Goal: Complete application form: Complete application form

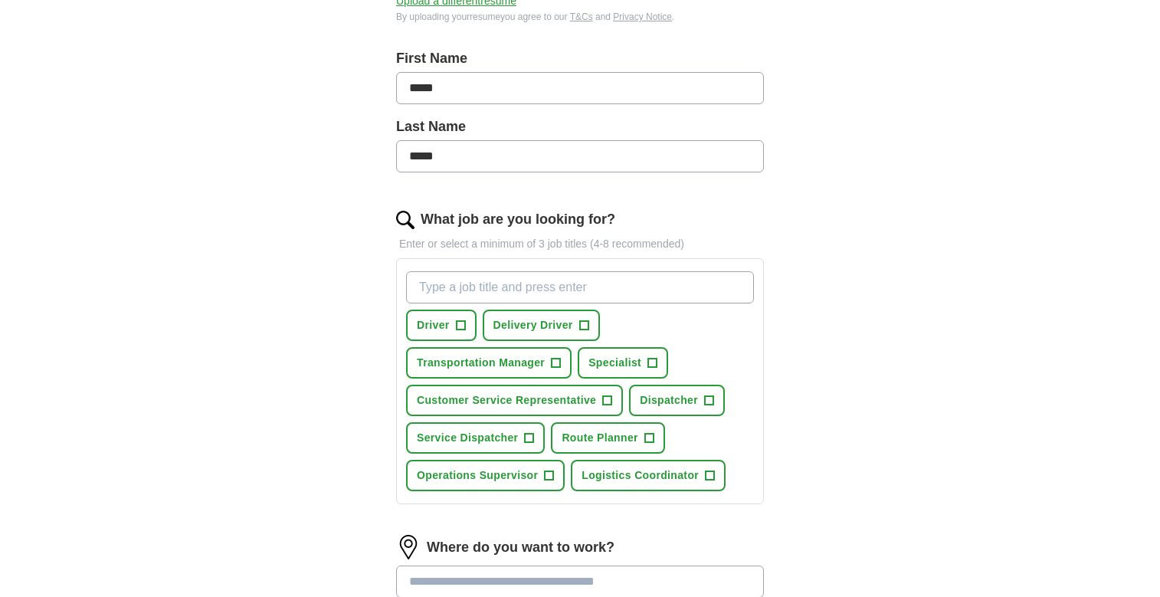
scroll to position [307, 0]
click at [463, 321] on span "+" at bounding box center [460, 325] width 9 height 12
click at [583, 324] on span "+" at bounding box center [583, 325] width 9 height 12
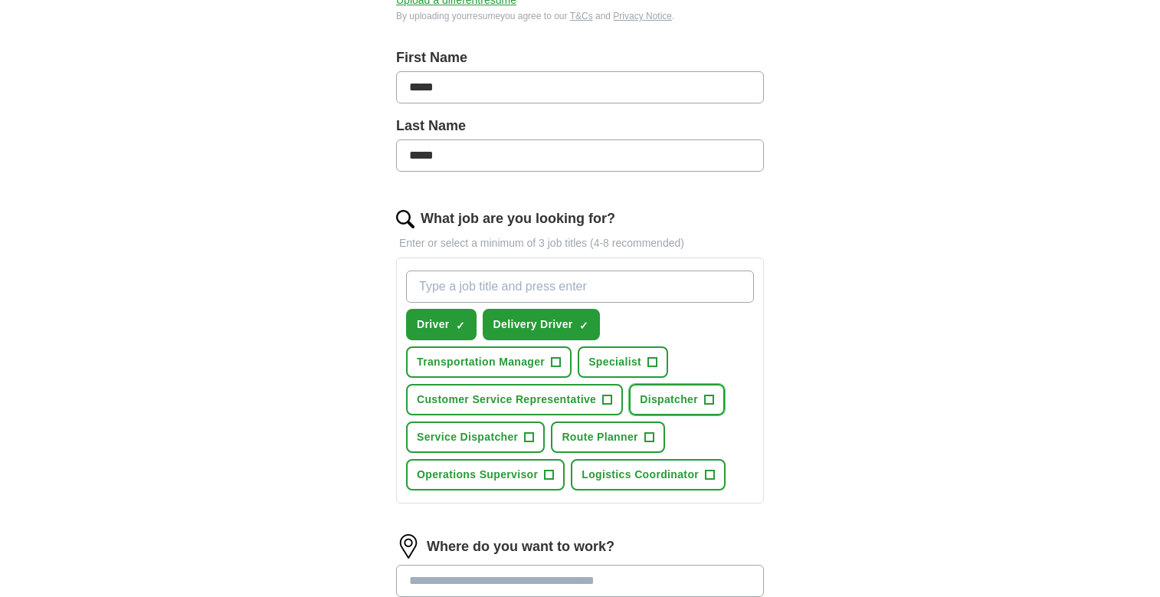
click at [675, 395] on span "Dispatcher" at bounding box center [669, 400] width 58 height 16
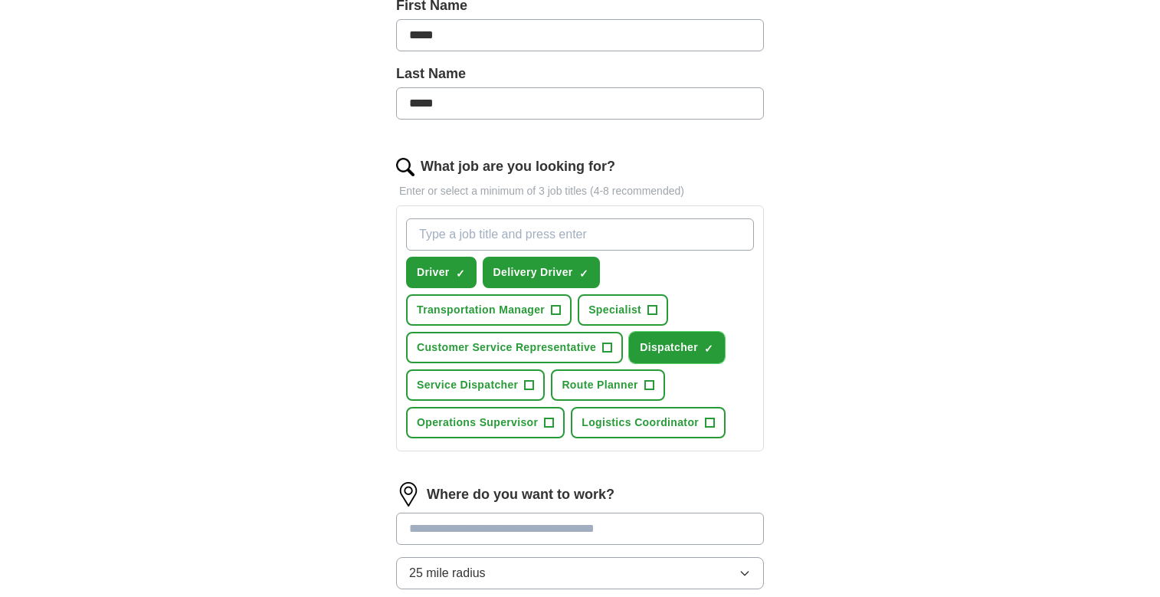
scroll to position [383, 0]
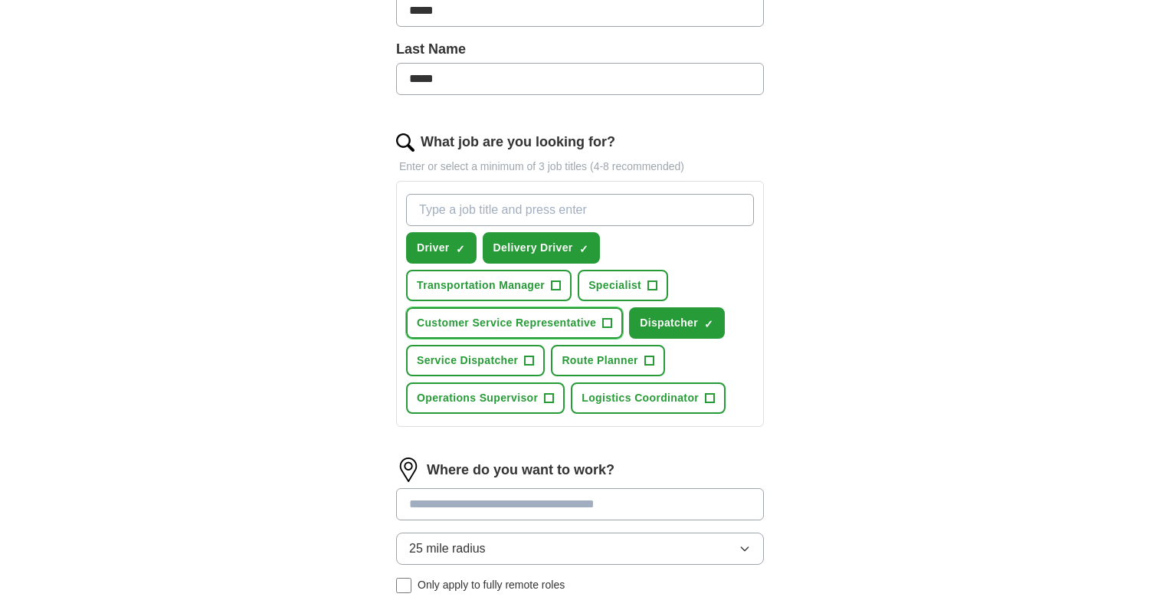
click at [505, 324] on span "Customer Service Representative" at bounding box center [506, 323] width 179 height 16
click at [672, 401] on span "Logistics Coordinator" at bounding box center [640, 398] width 117 height 16
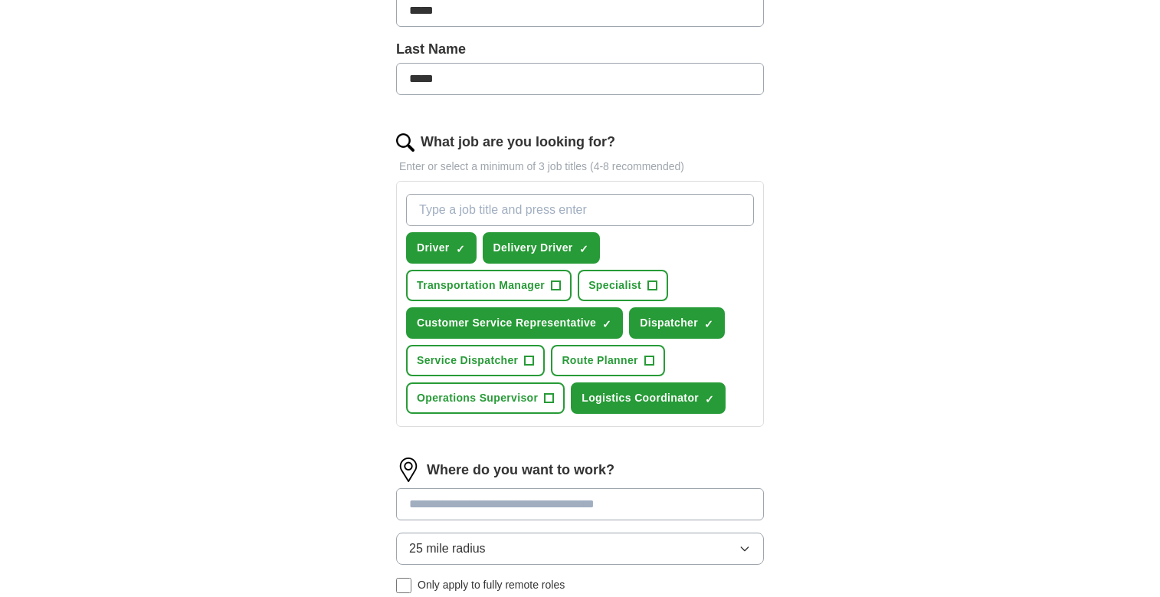
click at [576, 494] on input at bounding box center [580, 504] width 368 height 32
type input "********"
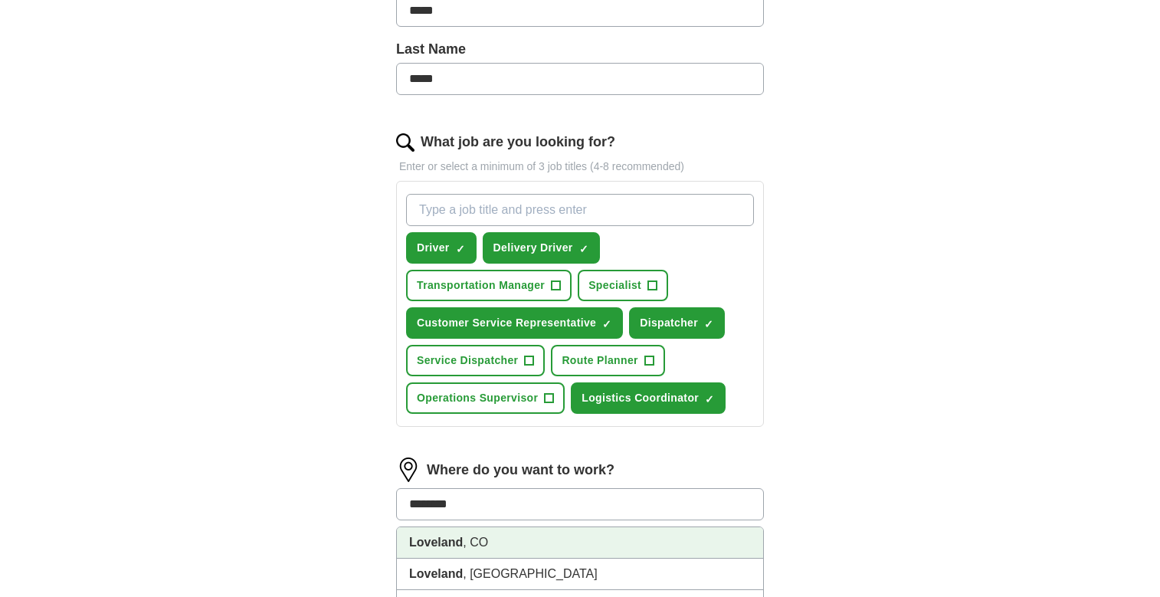
click at [447, 547] on strong "Loveland" at bounding box center [436, 542] width 54 height 13
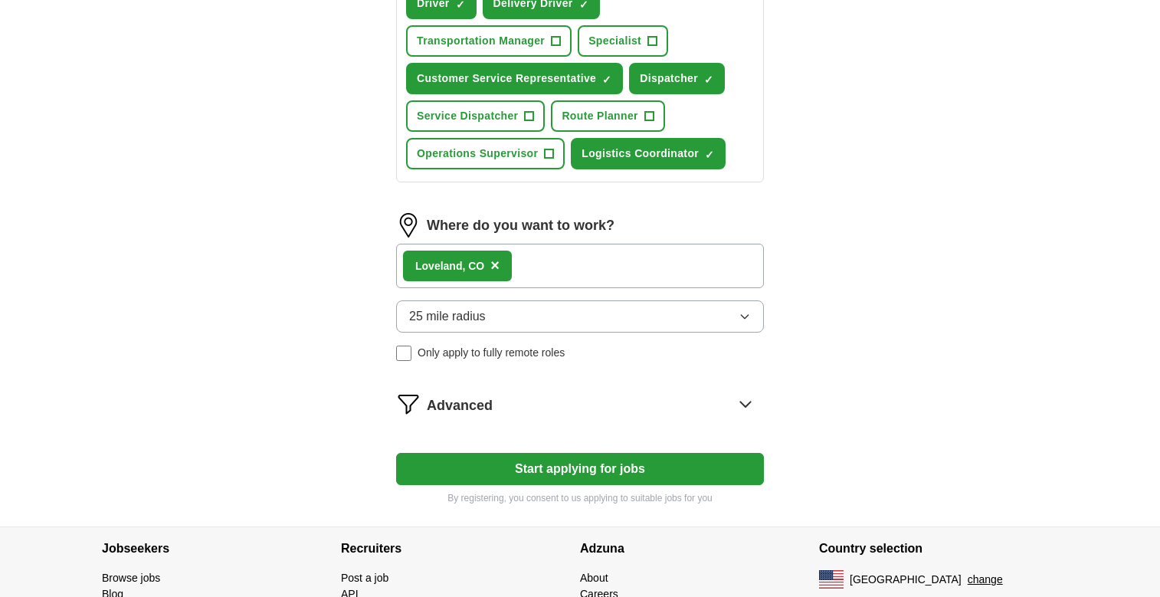
scroll to position [690, 0]
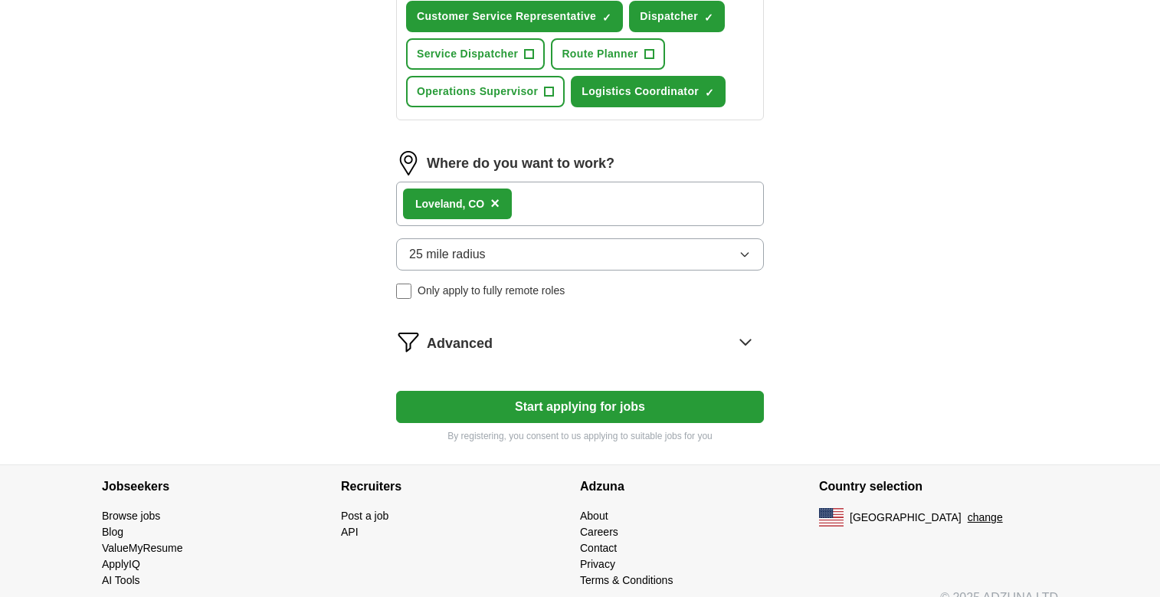
click at [741, 254] on icon "button" at bounding box center [745, 254] width 12 height 12
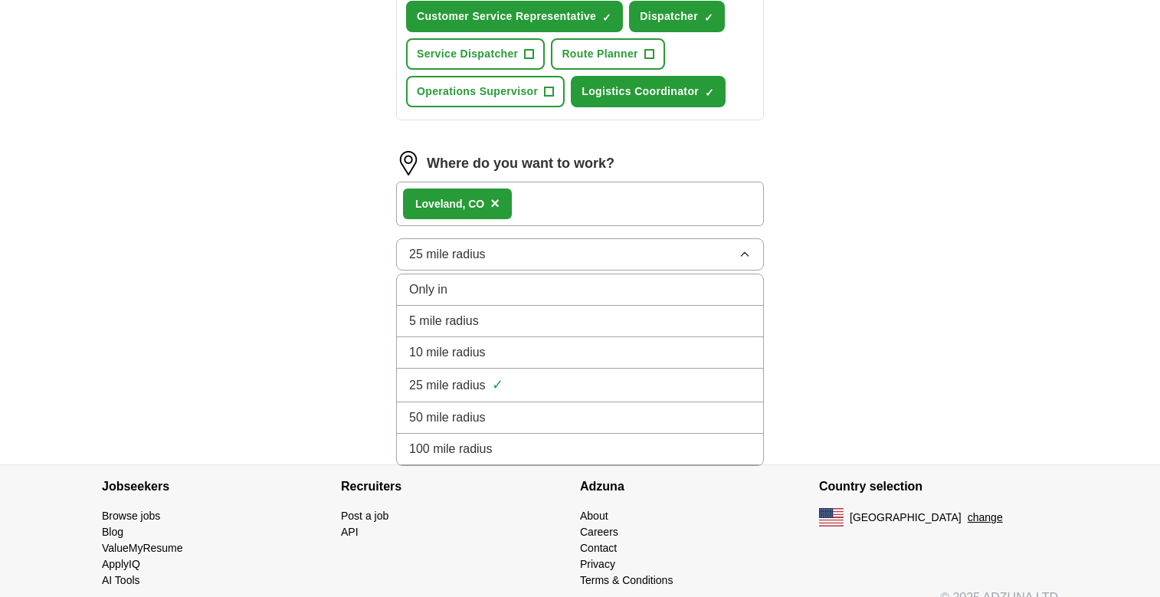
click at [483, 356] on span "10 mile radius" at bounding box center [447, 352] width 77 height 18
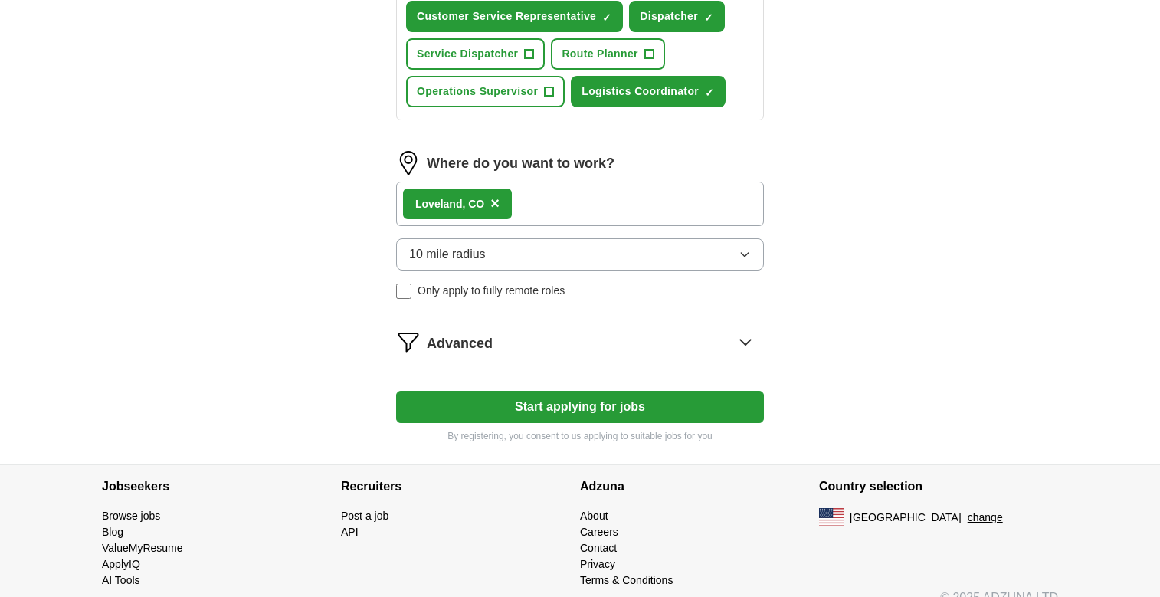
click at [737, 339] on icon at bounding box center [745, 342] width 25 height 25
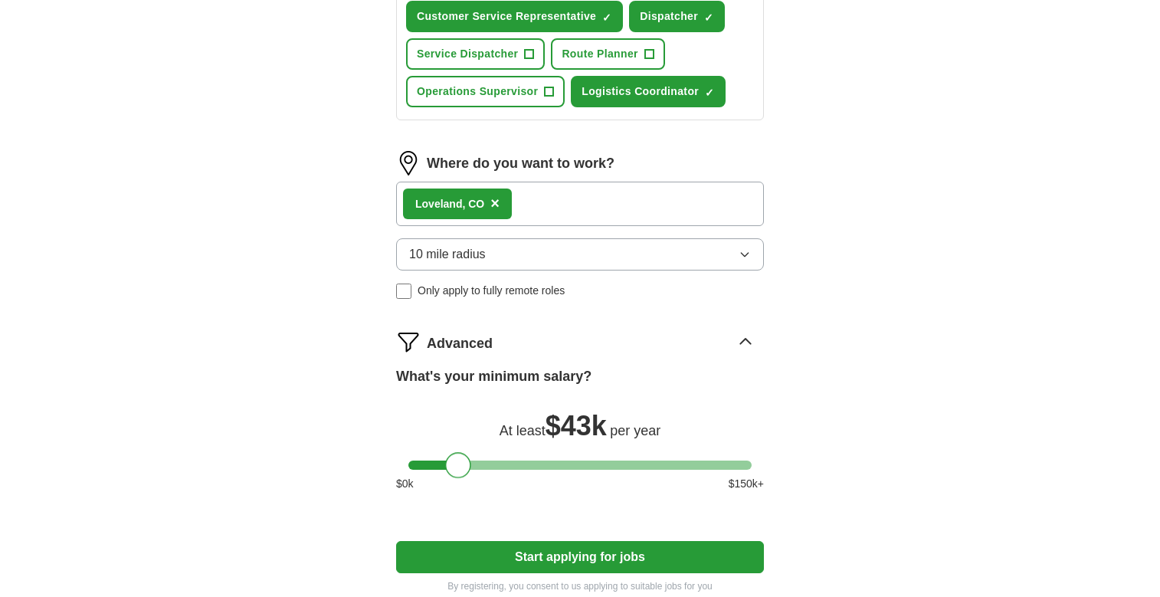
drag, startPoint x: 418, startPoint y: 468, endPoint x: 455, endPoint y: 476, distance: 38.3
click at [455, 476] on div at bounding box center [458, 465] width 26 height 26
click at [461, 471] on div at bounding box center [458, 465] width 26 height 26
click at [653, 553] on button "Start applying for jobs" at bounding box center [580, 557] width 368 height 32
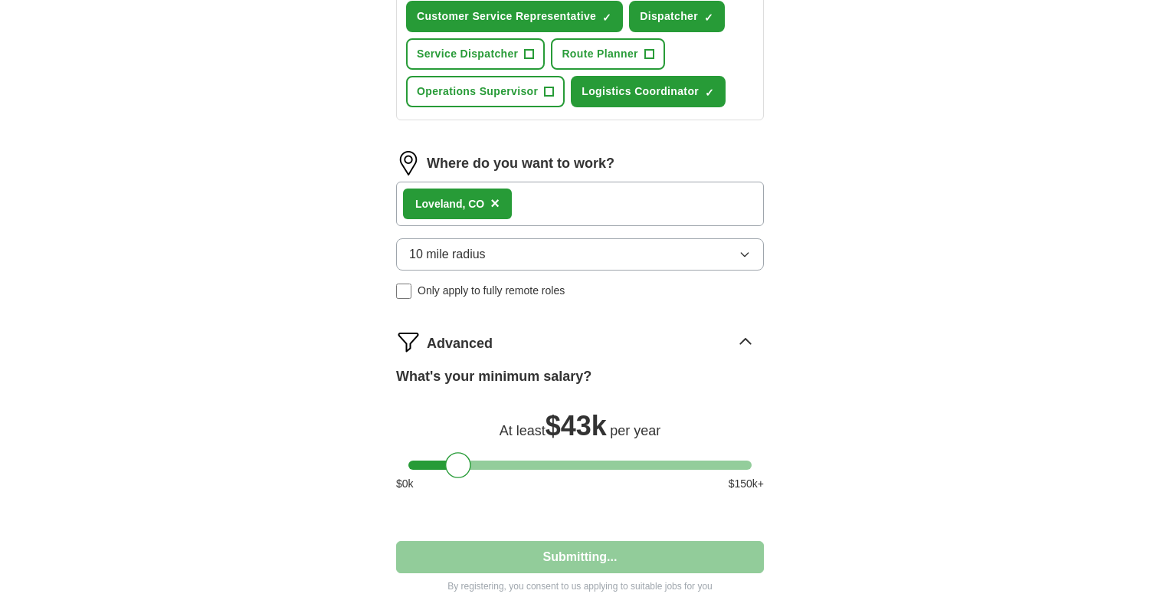
select select "**"
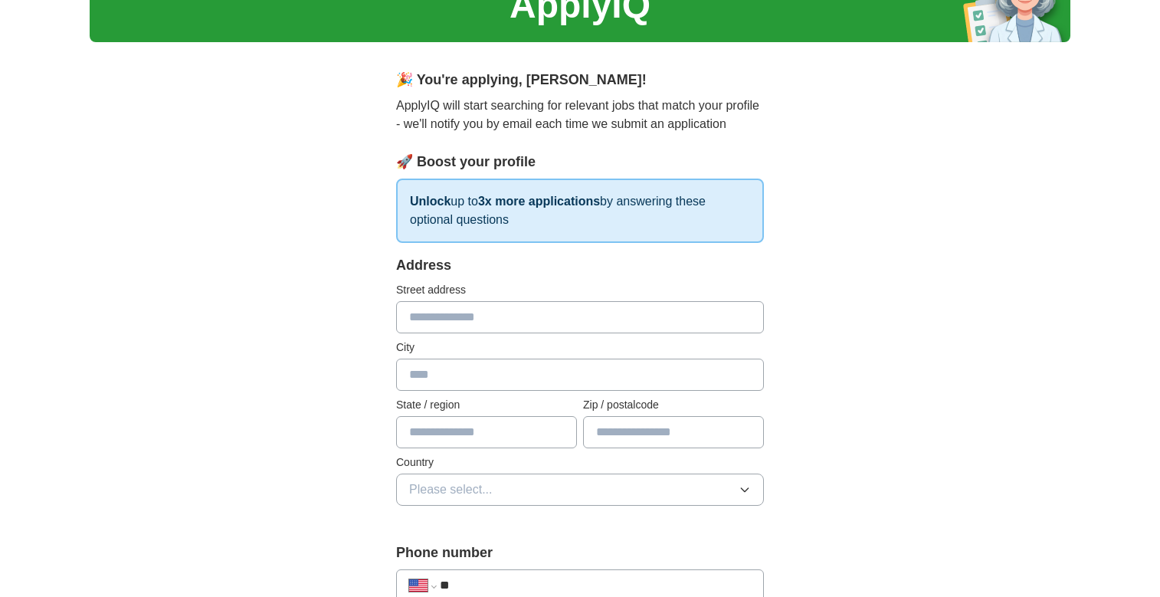
scroll to position [0, 0]
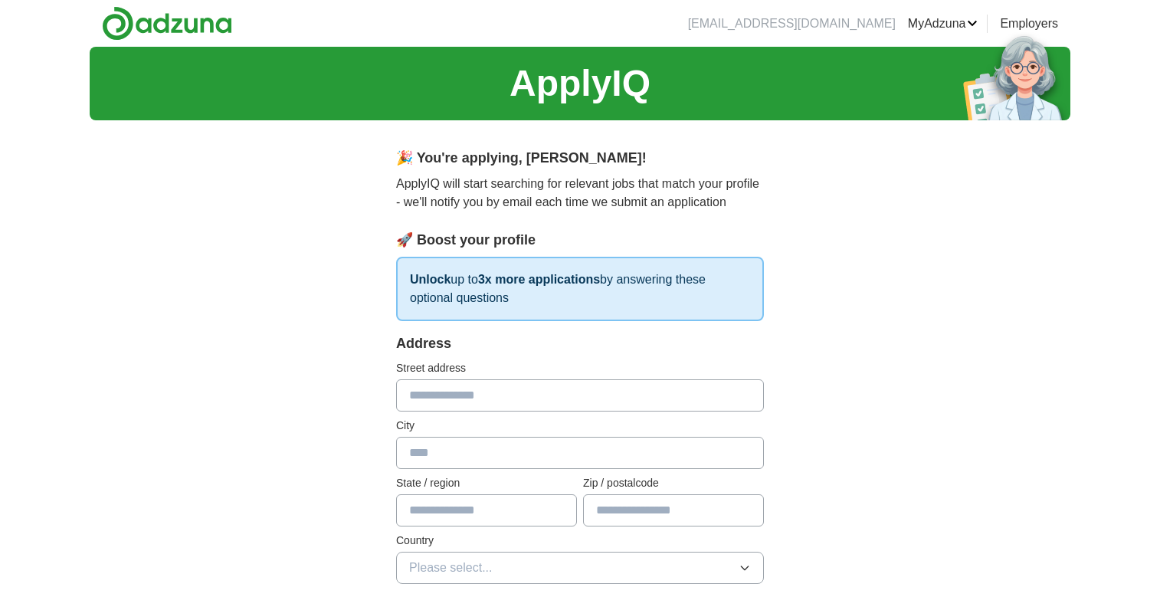
click at [530, 402] on input "text" at bounding box center [580, 395] width 368 height 32
type input "**********"
type input "********"
type input "**"
type input "**********"
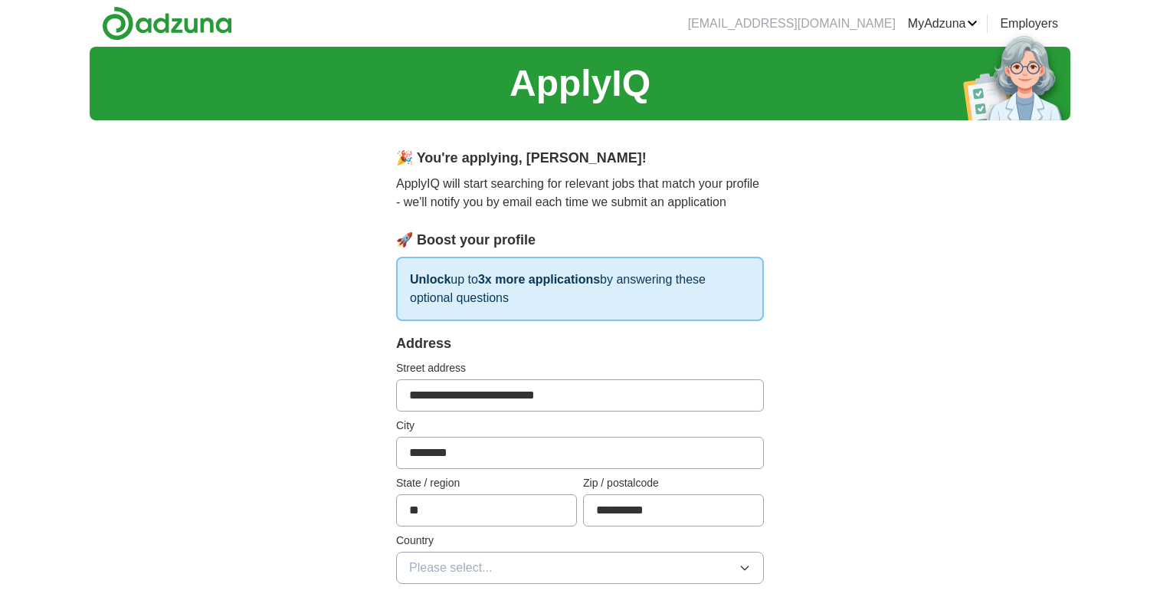
click at [592, 391] on input "**********" at bounding box center [580, 395] width 368 height 32
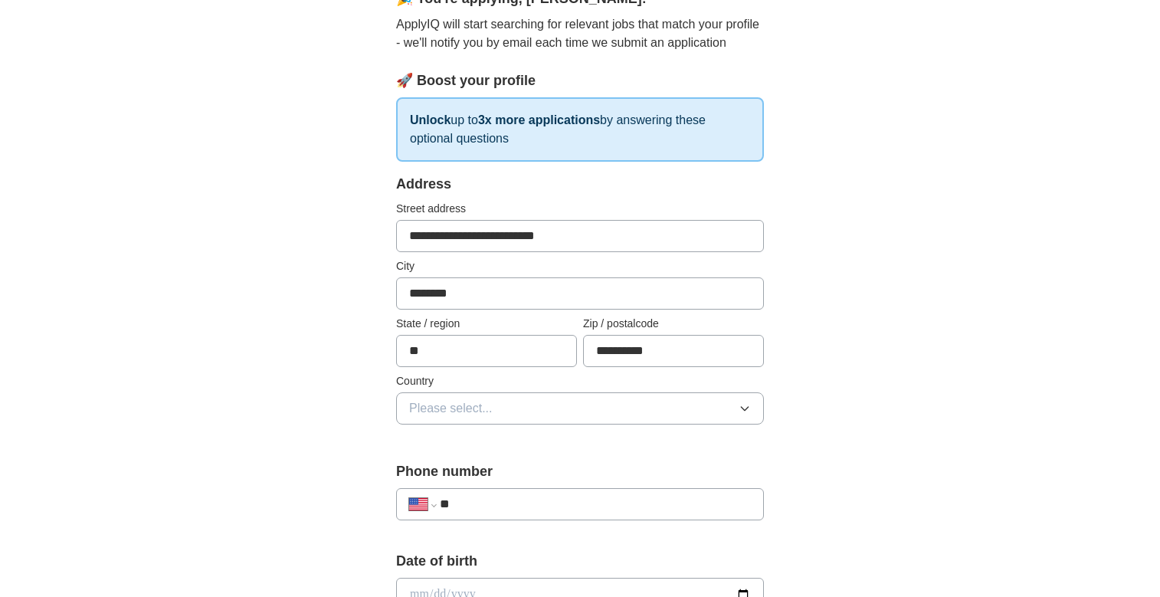
scroll to position [230, 0]
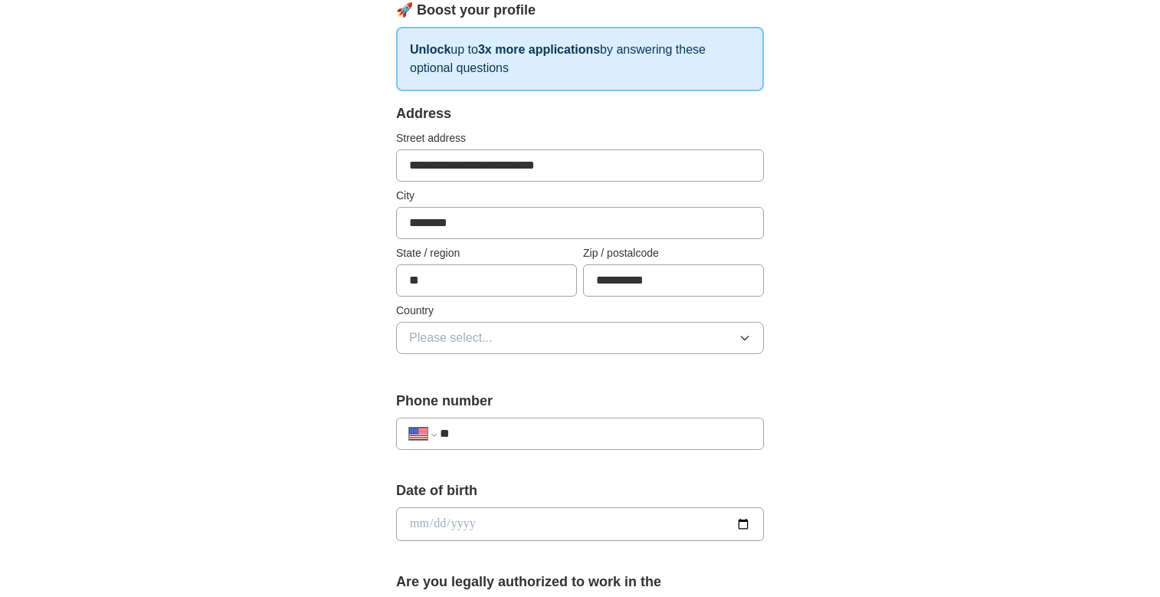
click at [715, 342] on button "Please select..." at bounding box center [580, 338] width 368 height 32
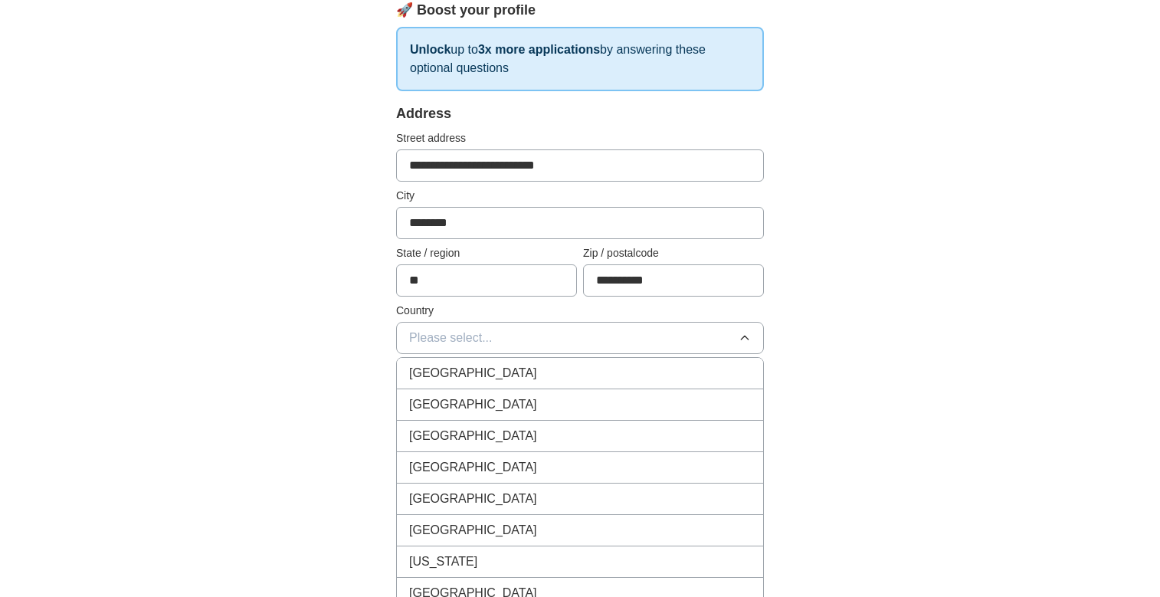
click at [477, 405] on span "[GEOGRAPHIC_DATA]" at bounding box center [473, 404] width 128 height 18
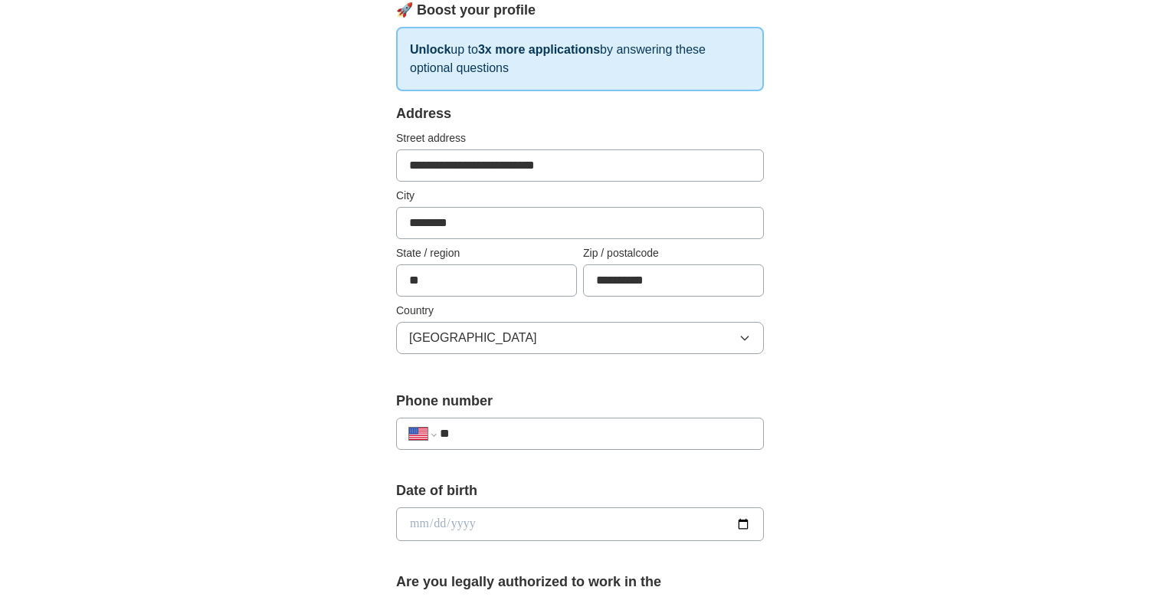
click at [500, 441] on input "**" at bounding box center [595, 434] width 311 height 18
type input "**********"
click at [514, 519] on input "date" at bounding box center [580, 524] width 368 height 34
type input "**********"
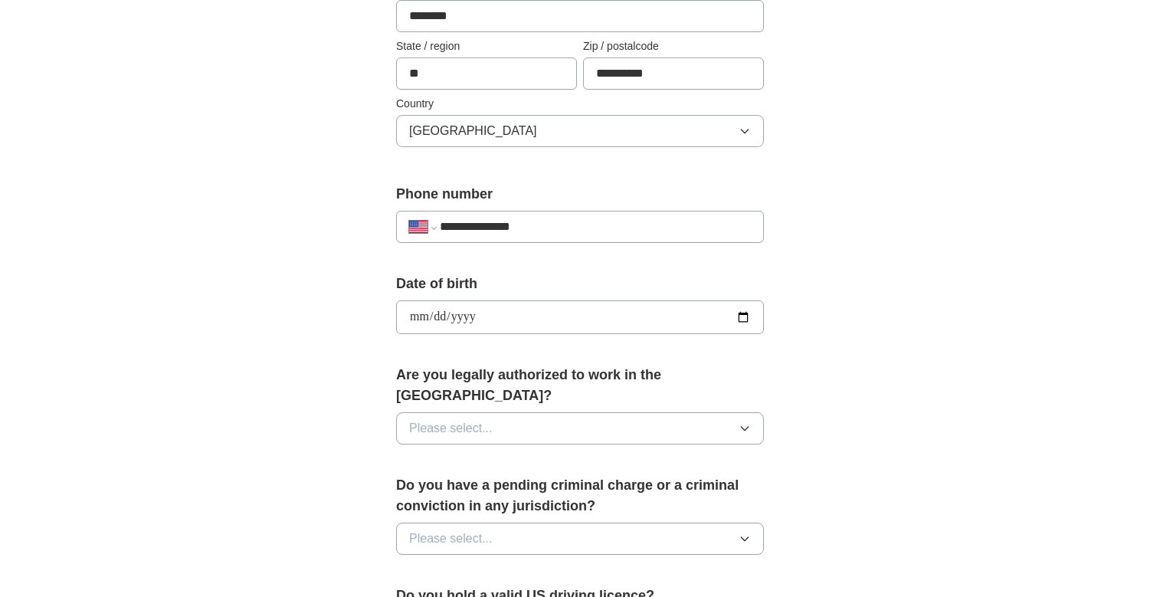
scroll to position [460, 0]
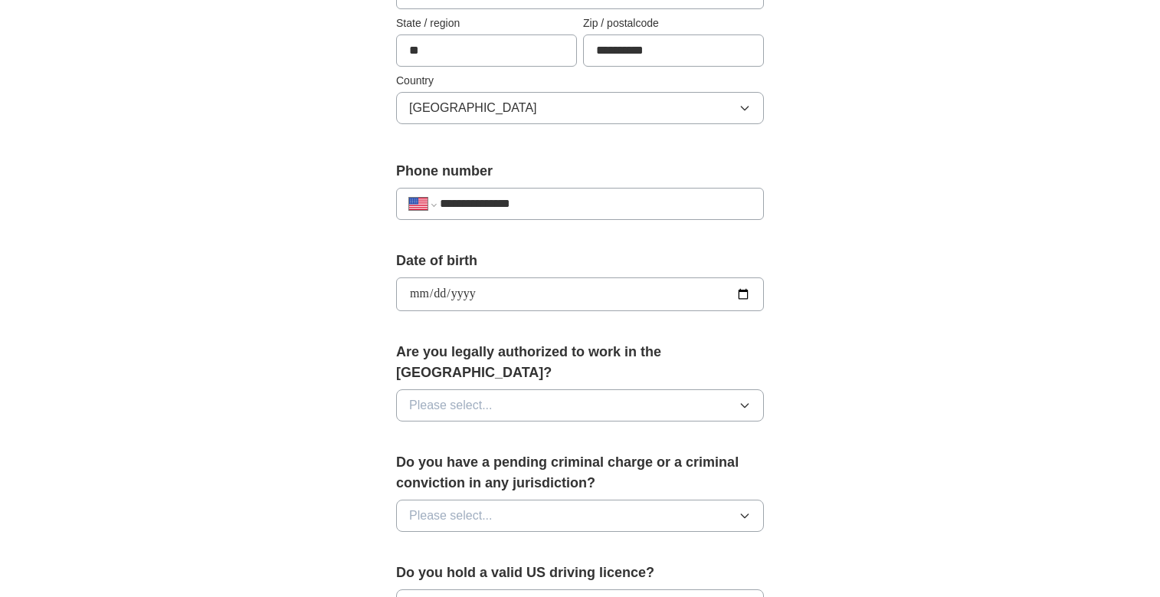
click at [733, 389] on button "Please select..." at bounding box center [580, 405] width 368 height 32
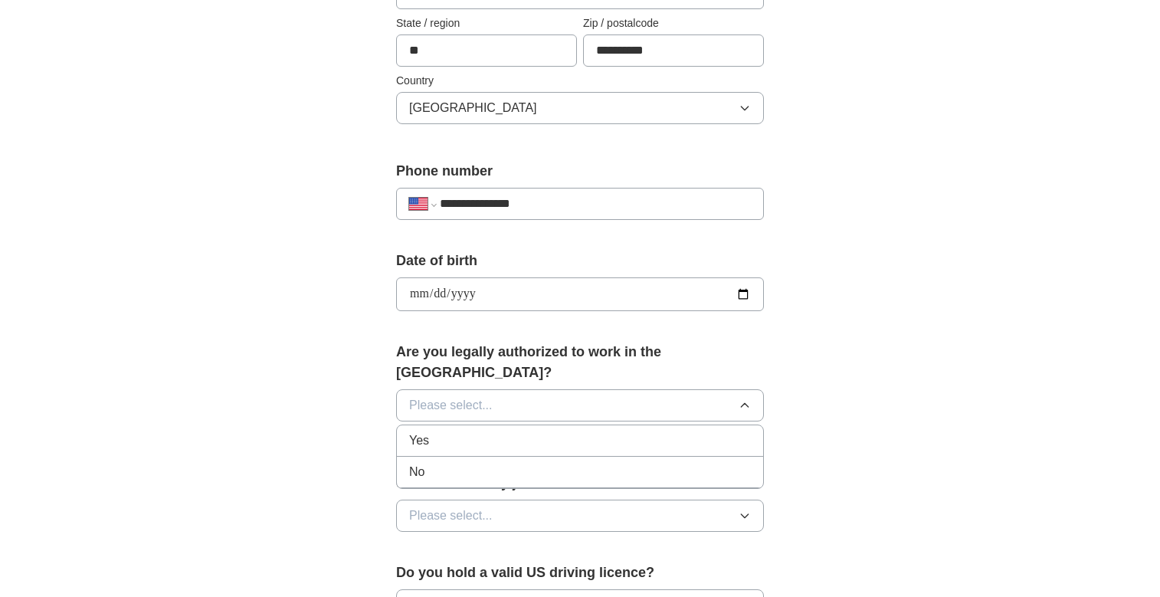
click at [589, 430] on li "Yes" at bounding box center [580, 440] width 366 height 31
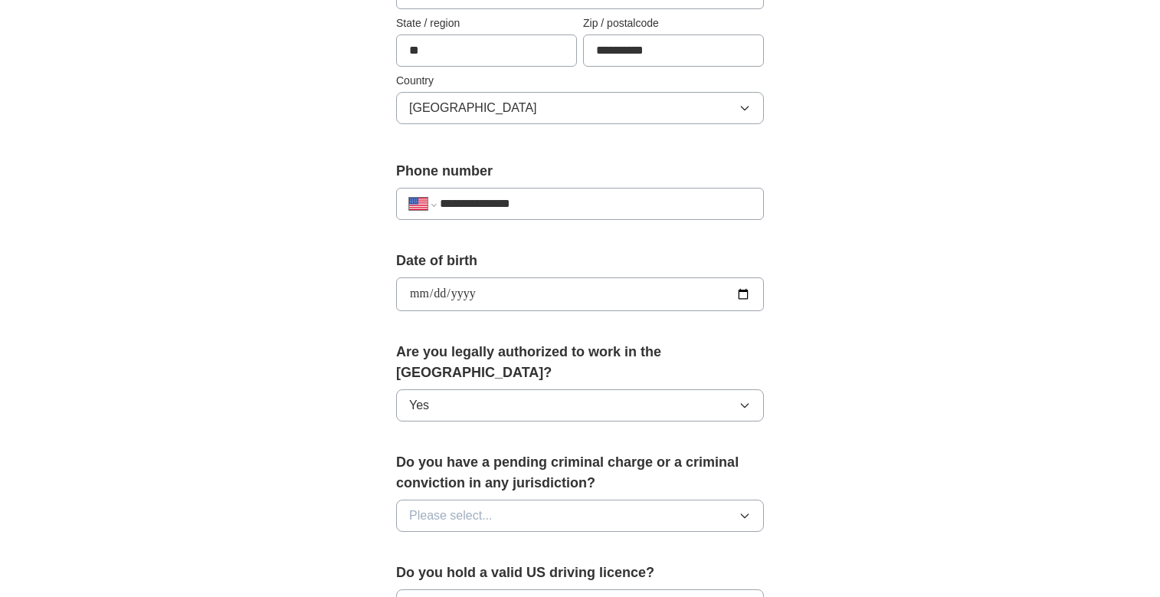
click at [743, 510] on icon "button" at bounding box center [745, 516] width 12 height 12
click at [548, 573] on div "No" at bounding box center [580, 582] width 342 height 18
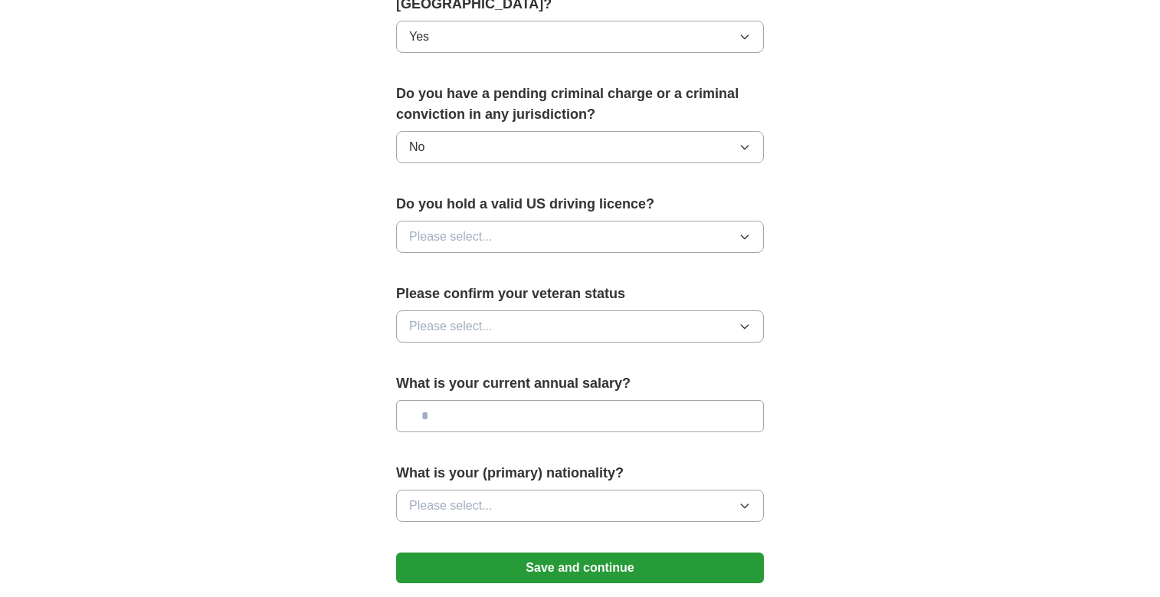
scroll to position [843, 0]
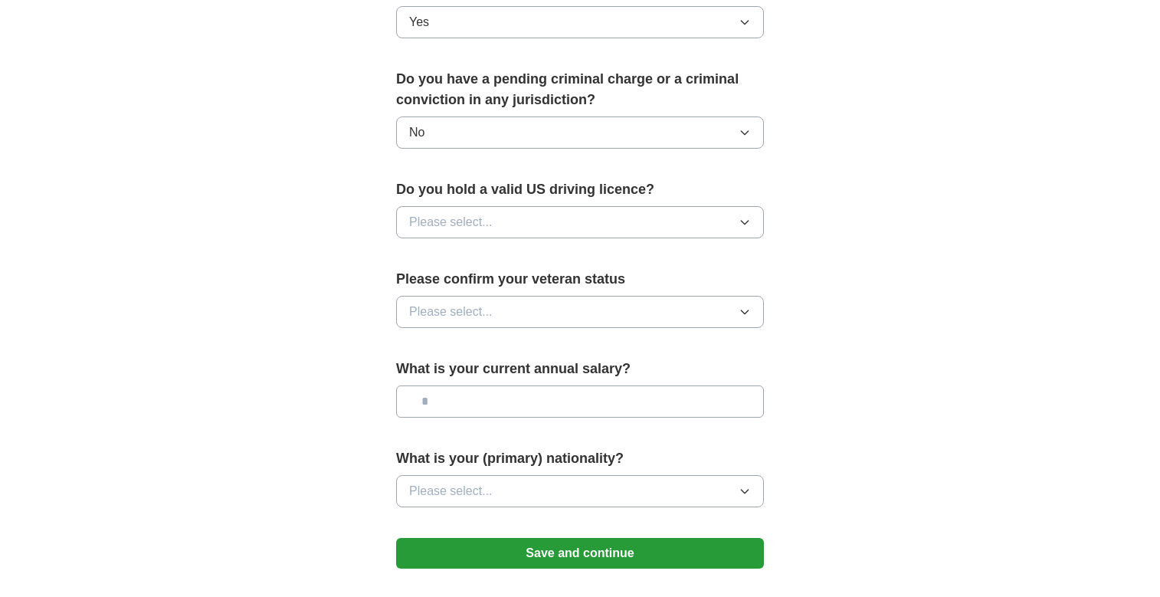
click at [726, 206] on button "Please select..." at bounding box center [580, 222] width 368 height 32
click at [429, 248] on span "Yes" at bounding box center [419, 257] width 20 height 18
click at [733, 296] on button "Please select..." at bounding box center [580, 312] width 368 height 32
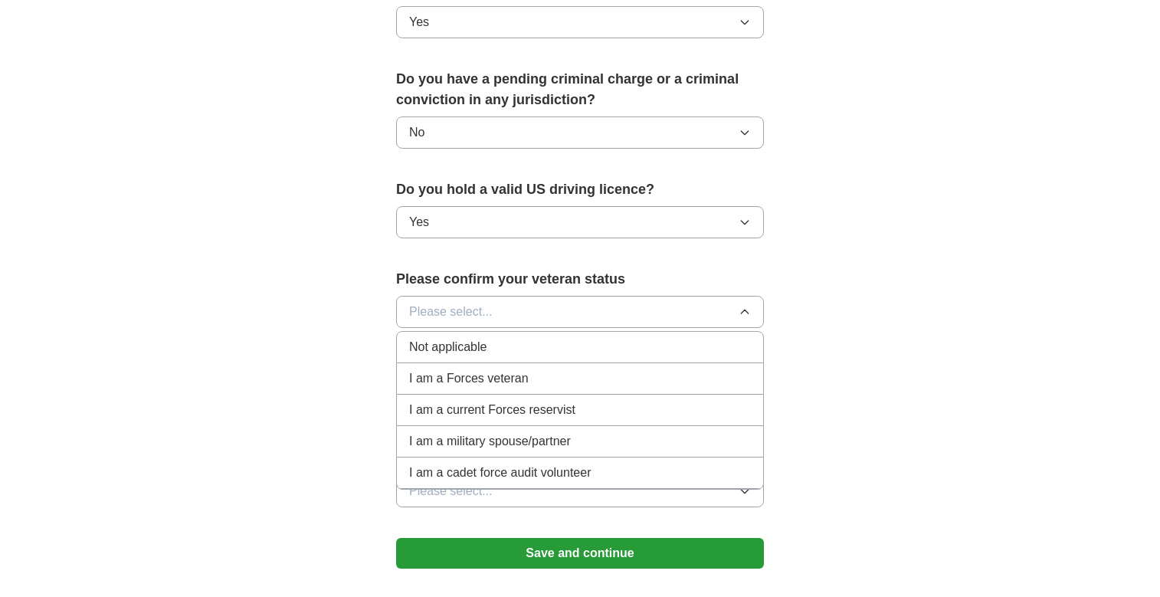
click at [481, 338] on span "Not applicable" at bounding box center [447, 347] width 77 height 18
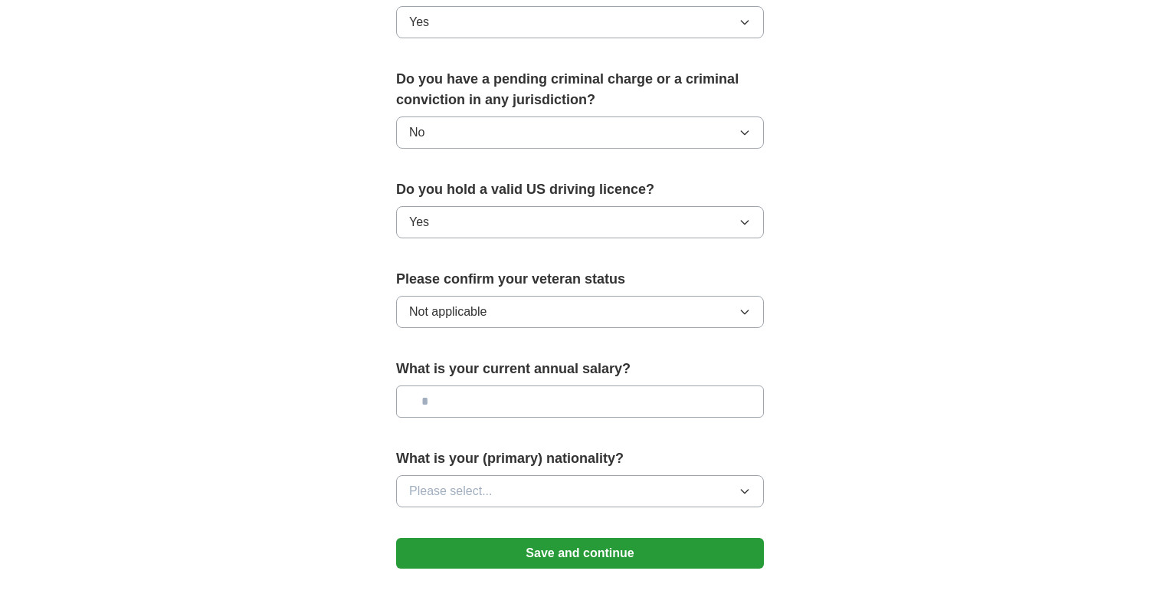
click at [750, 485] on icon "button" at bounding box center [745, 491] width 12 height 12
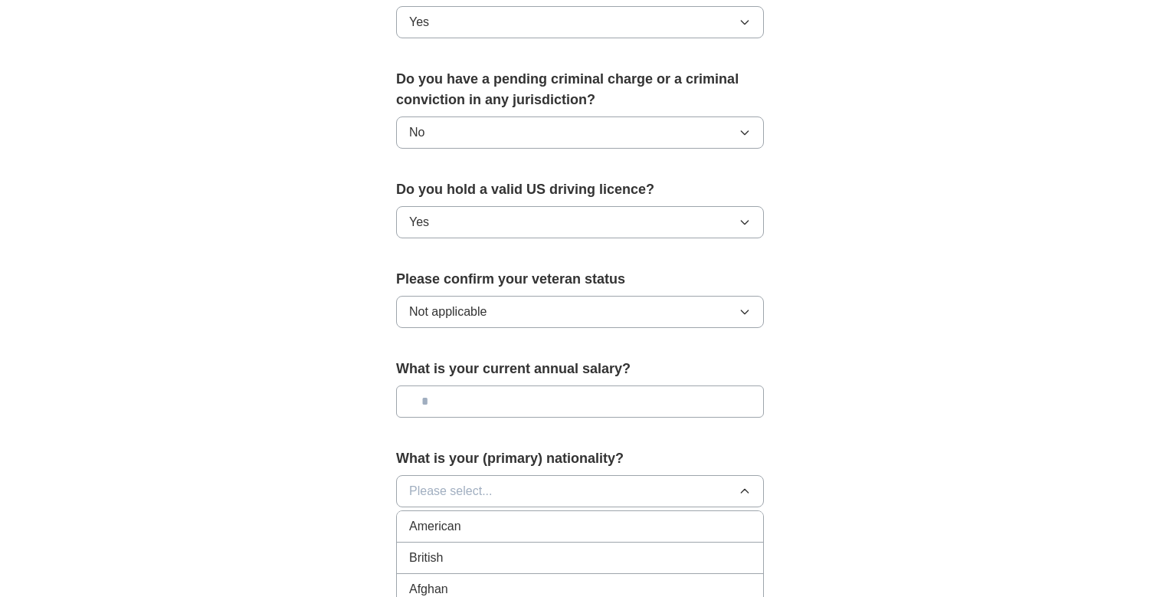
click at [414, 517] on span "American" at bounding box center [435, 526] width 52 height 18
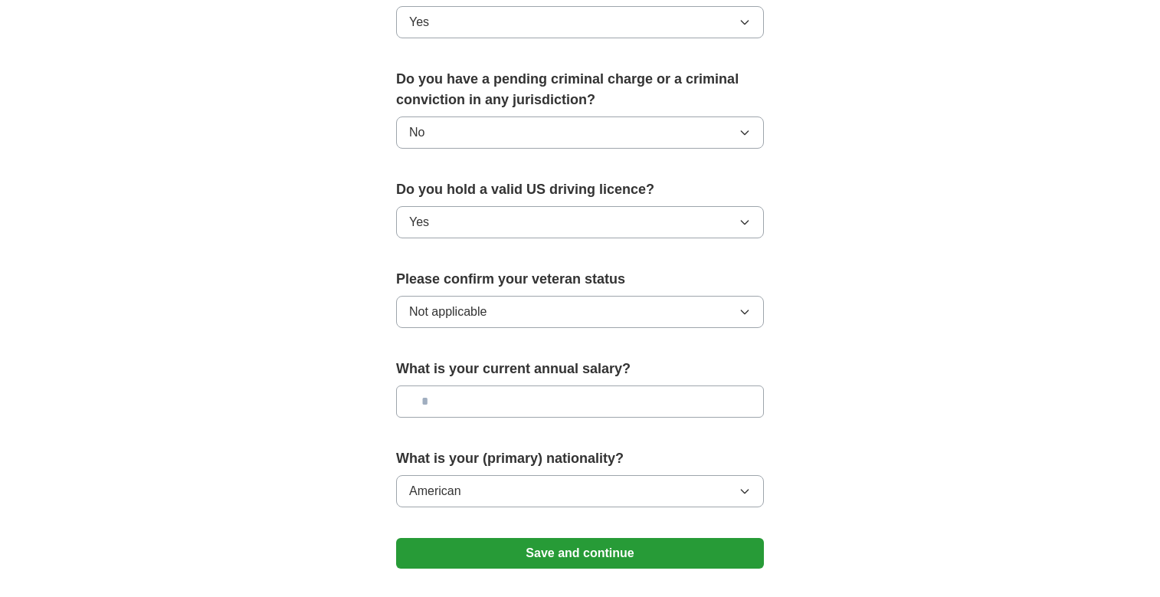
click at [646, 538] on button "Save and continue" at bounding box center [580, 553] width 368 height 31
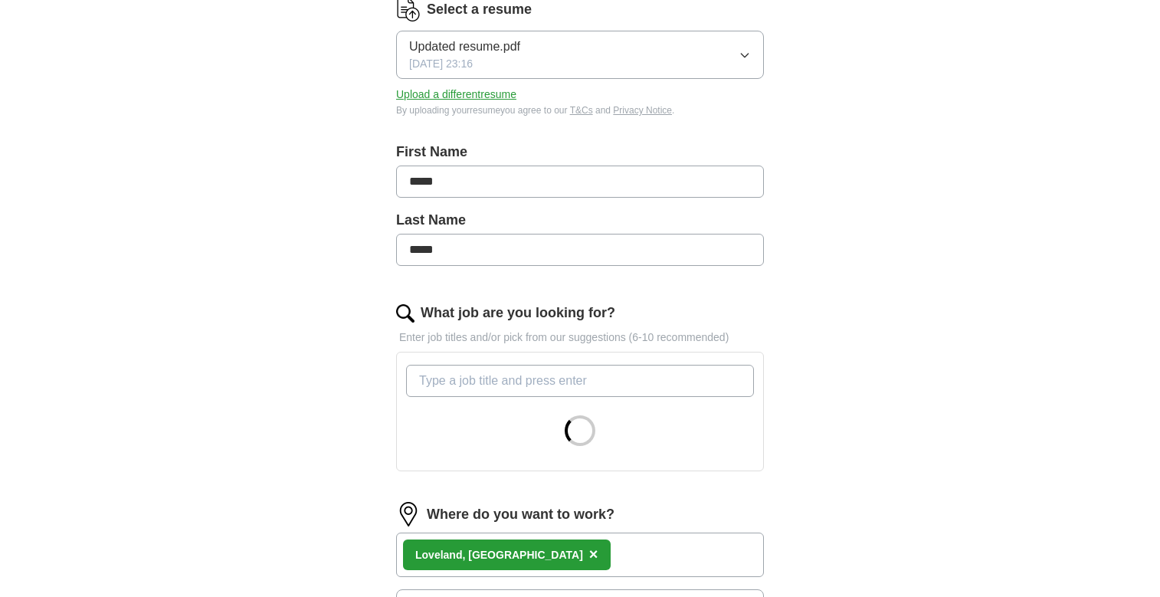
scroll to position [536, 0]
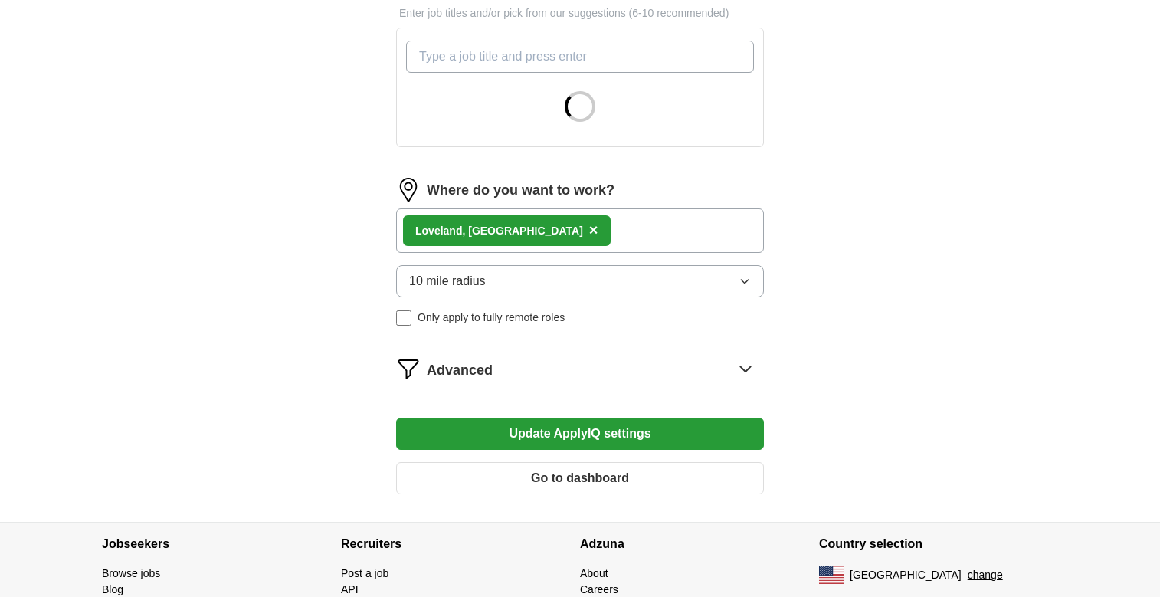
click at [743, 274] on button "10 mile radius" at bounding box center [580, 281] width 368 height 32
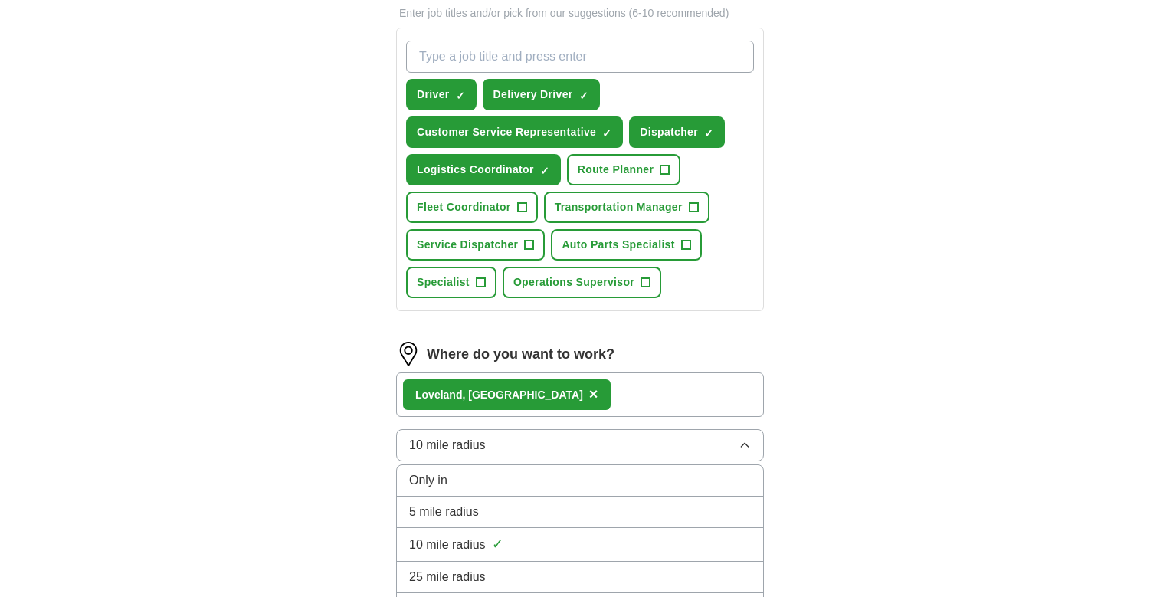
click at [457, 413] on div "Loveland, CO ×" at bounding box center [580, 394] width 368 height 44
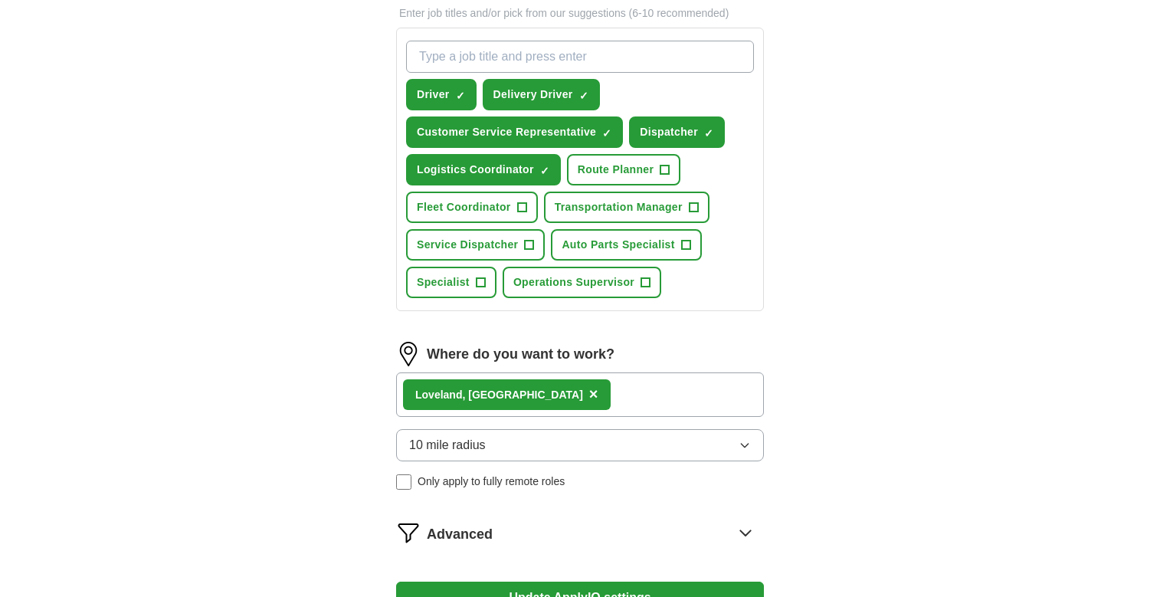
drag, startPoint x: 730, startPoint y: 448, endPoint x: 721, endPoint y: 456, distance: 12.0
click at [730, 448] on button "10 mile radius" at bounding box center [580, 445] width 368 height 32
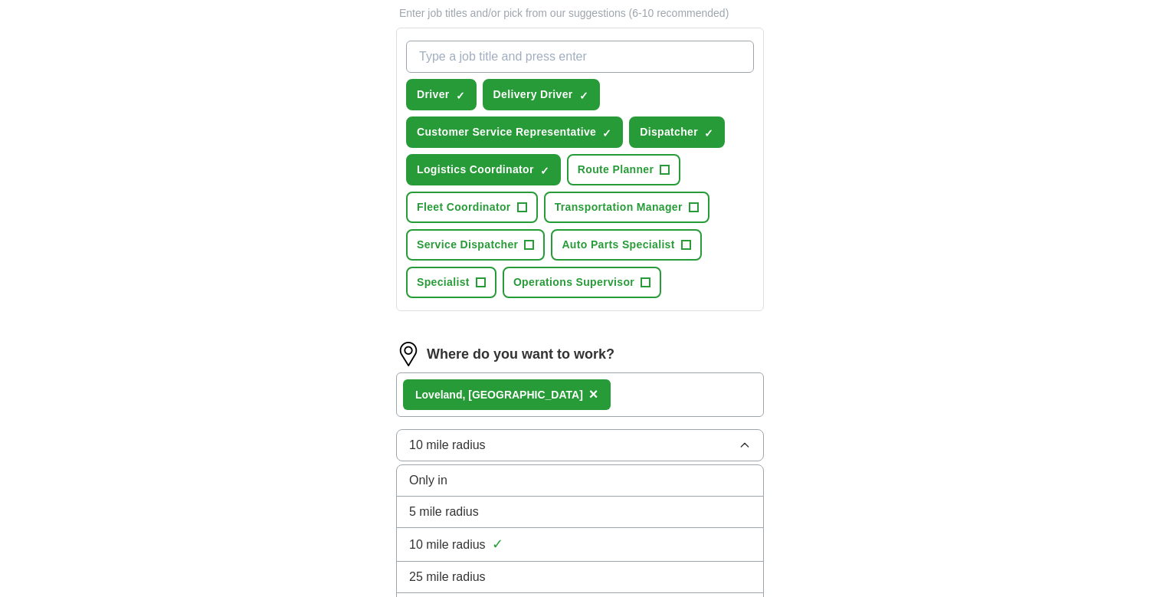
click at [494, 576] on div "25 mile radius" at bounding box center [580, 577] width 342 height 18
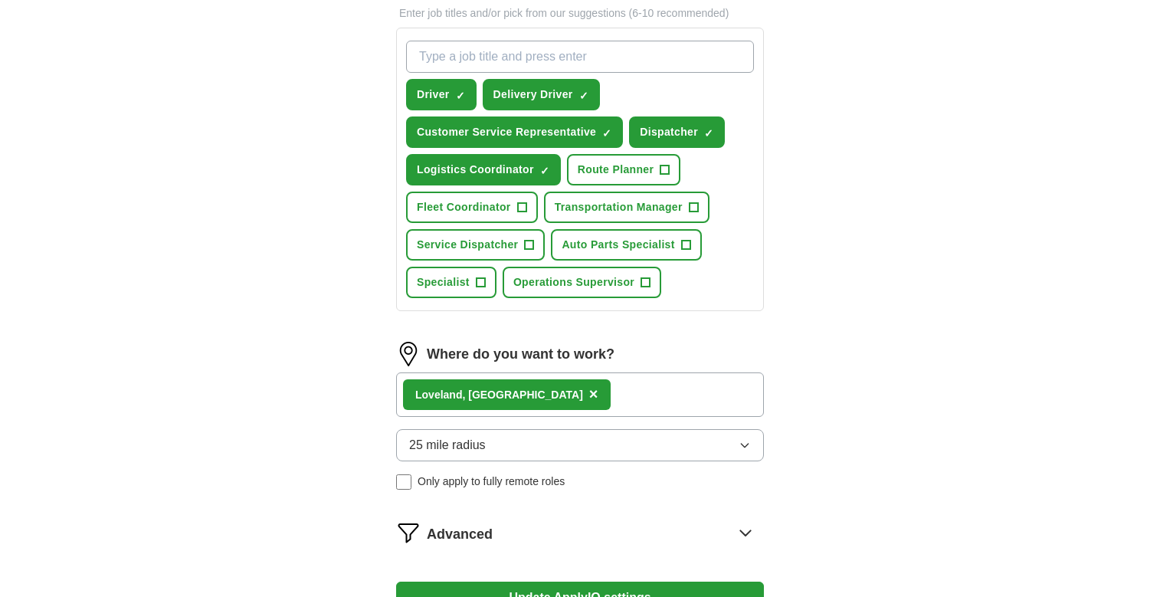
click at [563, 592] on button "Update ApplyIQ settings" at bounding box center [580, 598] width 368 height 32
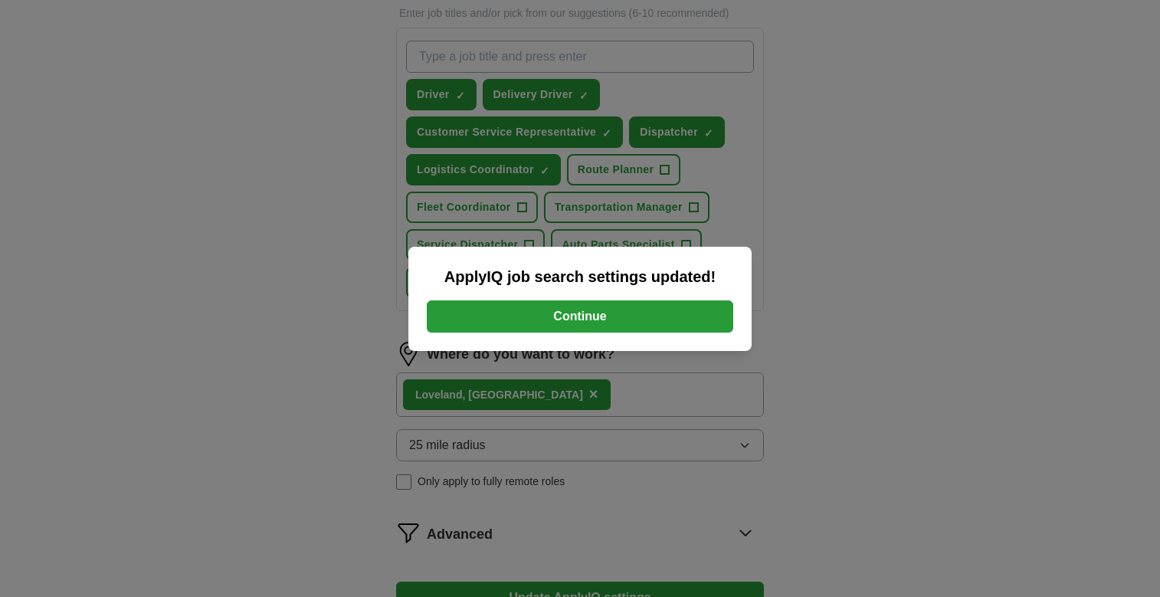
click at [657, 320] on button "Continue" at bounding box center [580, 316] width 307 height 32
